Goal: Information Seeking & Learning: Learn about a topic

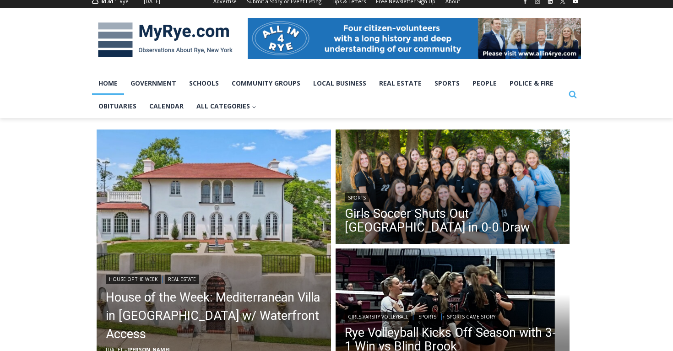
click at [569, 95] on icon "Search" at bounding box center [573, 94] width 8 height 8
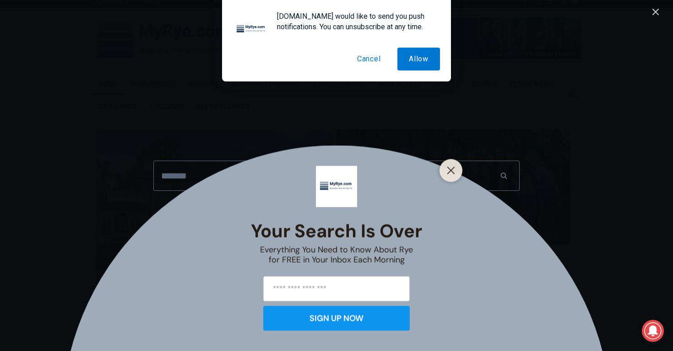
click at [366, 61] on button "Cancel" at bounding box center [369, 59] width 47 height 23
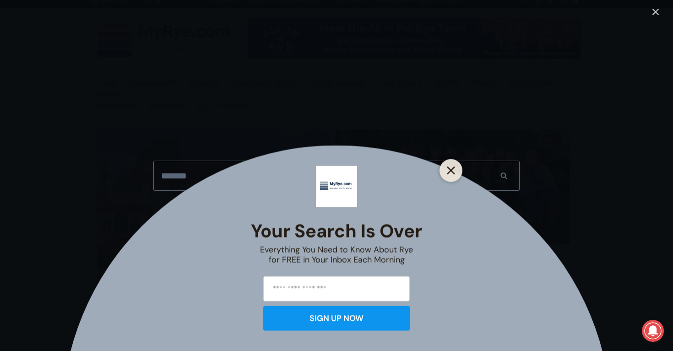
click at [452, 168] on icon "Close" at bounding box center [451, 170] width 8 height 8
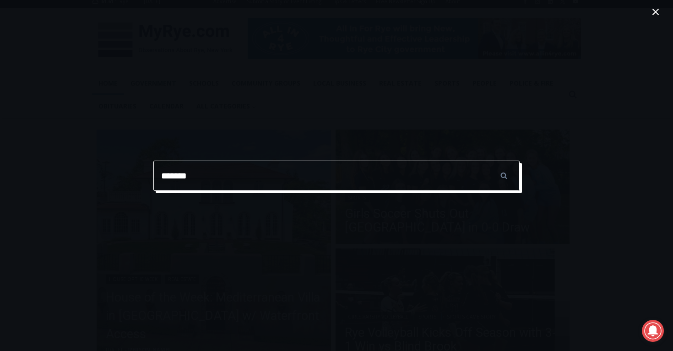
click at [410, 180] on input "*******" at bounding box center [336, 176] width 366 height 30
type input "**********"
click at [488, 161] on input "******" at bounding box center [504, 176] width 32 height 30
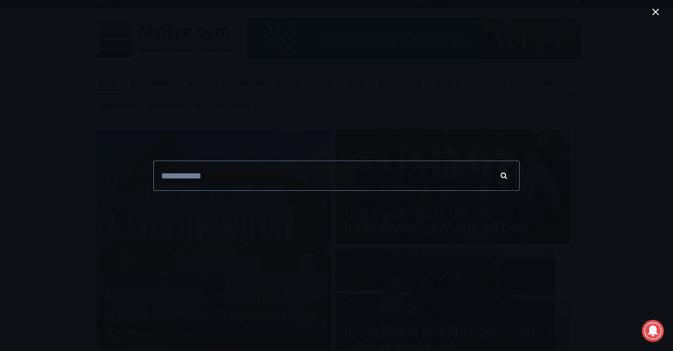
click at [506, 180] on input "******" at bounding box center [504, 176] width 32 height 30
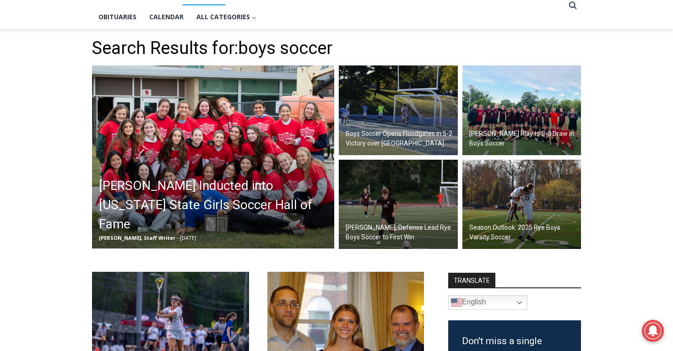
scroll to position [216, 0]
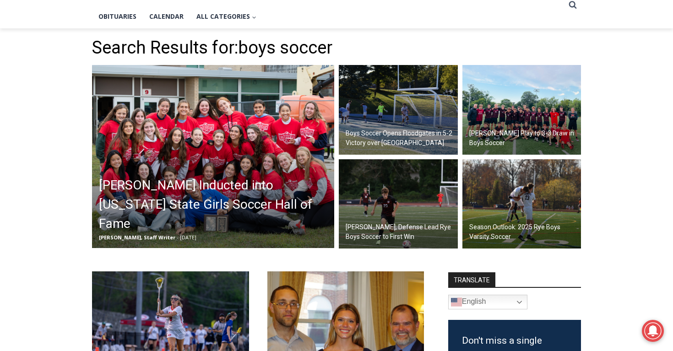
click at [516, 232] on h2 "Season Outlook: 2025 Rye Boys Varsity Soccer" at bounding box center [524, 232] width 110 height 19
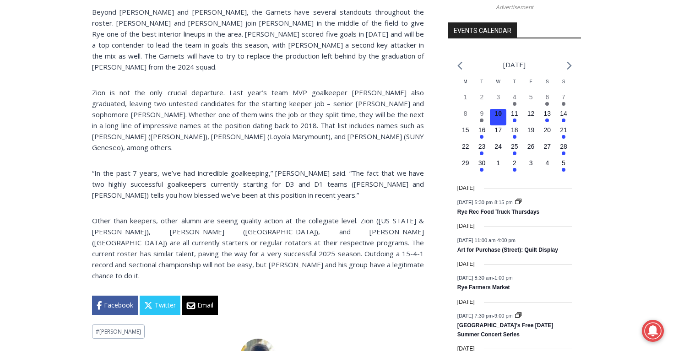
scroll to position [1006, 0]
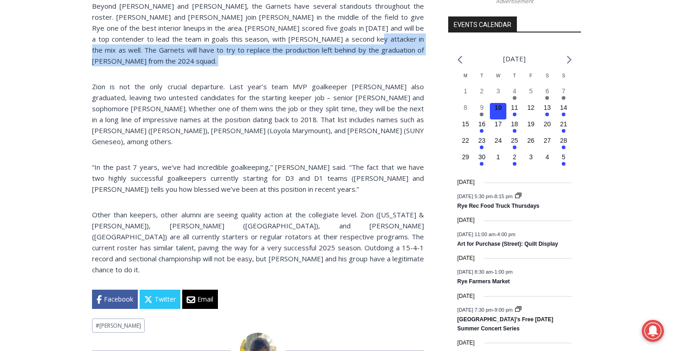
drag, startPoint x: 307, startPoint y: 31, endPoint x: 355, endPoint y: 49, distance: 51.3
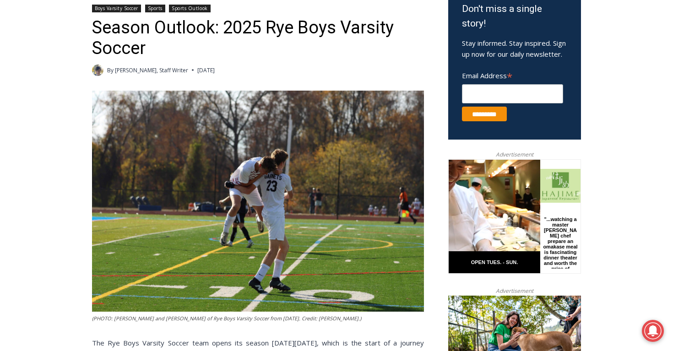
scroll to position [23, 0]
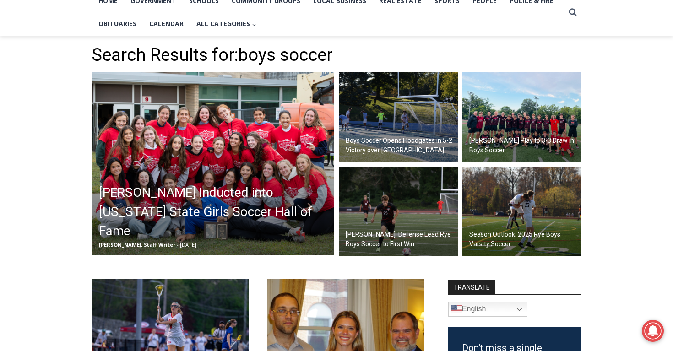
click at [386, 240] on h2 "Cox, Defense Lead Rye Boys Soccer to First Win" at bounding box center [401, 239] width 110 height 19
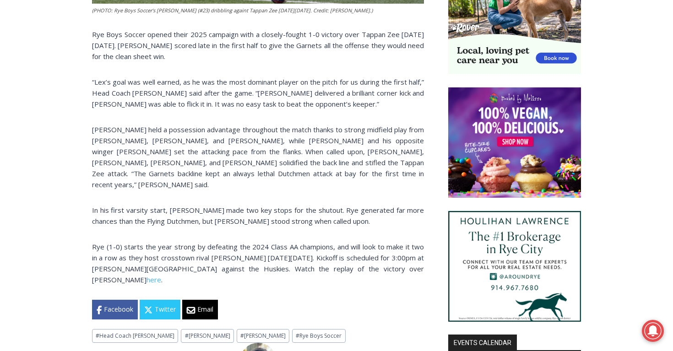
scroll to position [615, 0]
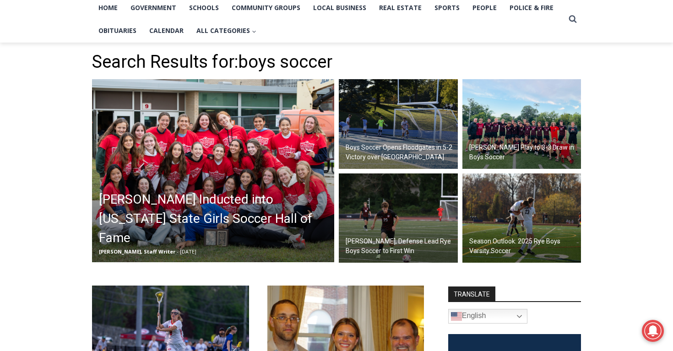
click at [507, 140] on img at bounding box center [521, 124] width 119 height 90
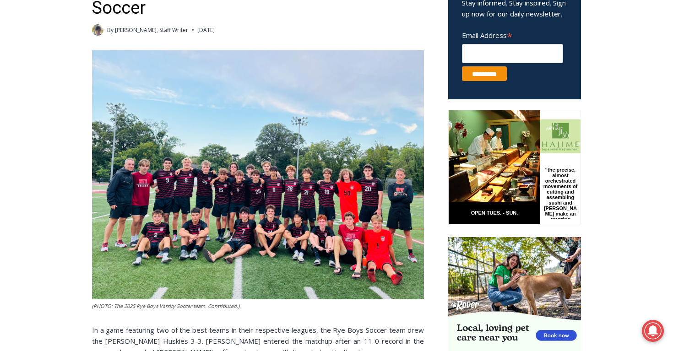
scroll to position [560, 0]
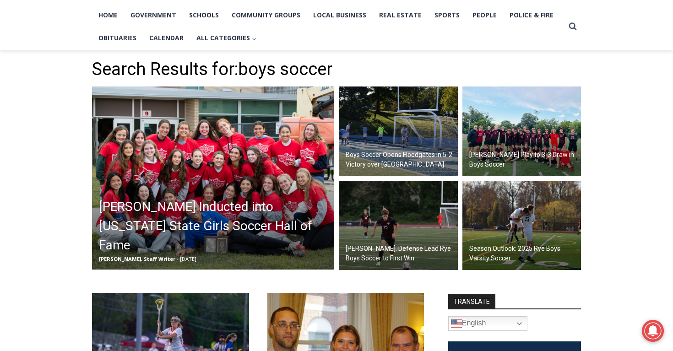
click at [407, 164] on h2 "Boys Soccer Opens Floodgates in 5-2 Victory over [GEOGRAPHIC_DATA]" at bounding box center [401, 159] width 110 height 19
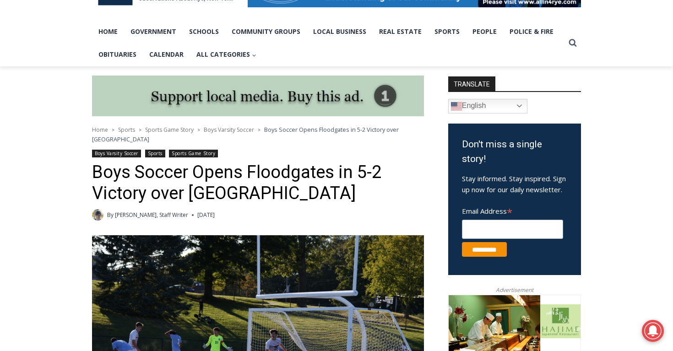
scroll to position [38, 0]
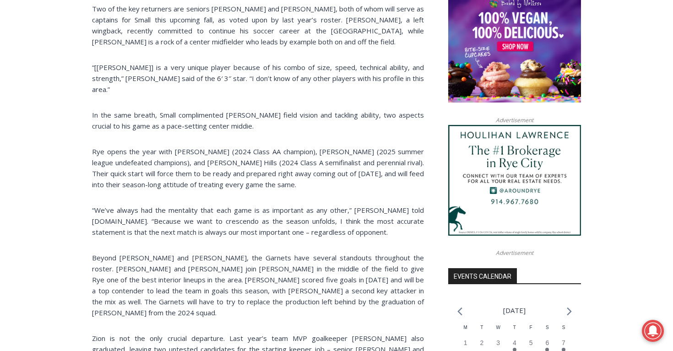
scroll to position [755, 0]
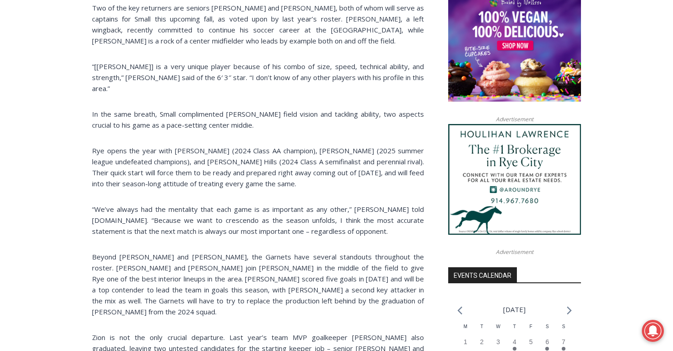
drag, startPoint x: 302, startPoint y: 279, endPoint x: 328, endPoint y: 288, distance: 27.9
click at [329, 288] on p "Beyond [PERSON_NAME] and [PERSON_NAME], the Garnets have several standouts thro…" at bounding box center [258, 284] width 332 height 66
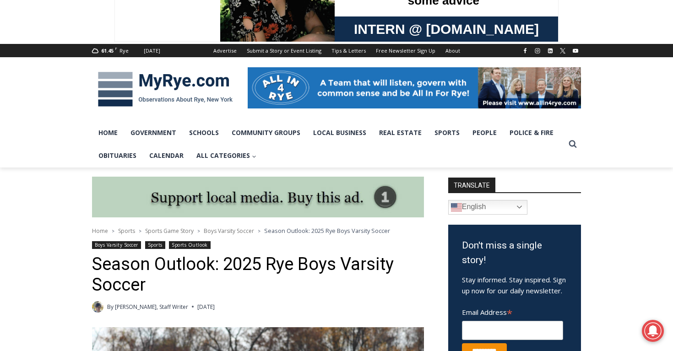
scroll to position [0, 0]
